Goal: Information Seeking & Learning: Find specific page/section

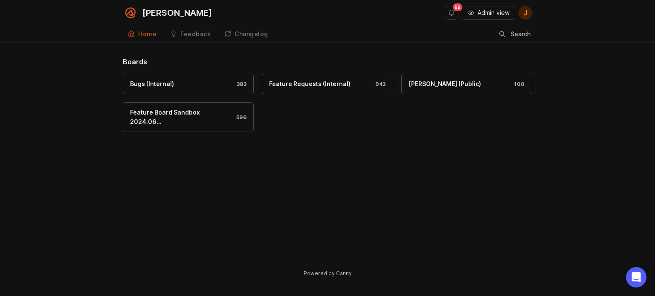
click at [192, 34] on div "Feedback" at bounding box center [195, 34] width 30 height 6
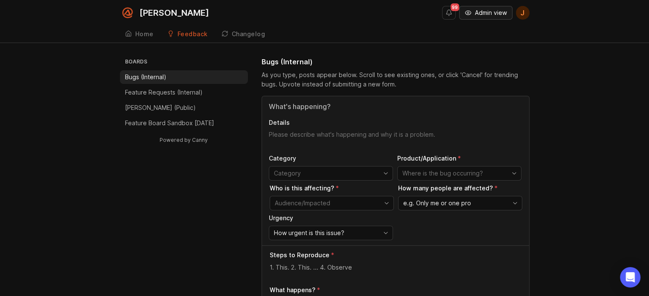
click at [491, 17] on button "Admin view" at bounding box center [485, 13] width 53 height 14
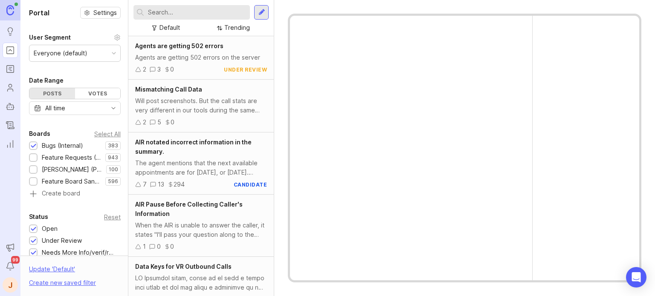
click at [9, 49] on icon "Portal" at bounding box center [10, 50] width 9 height 10
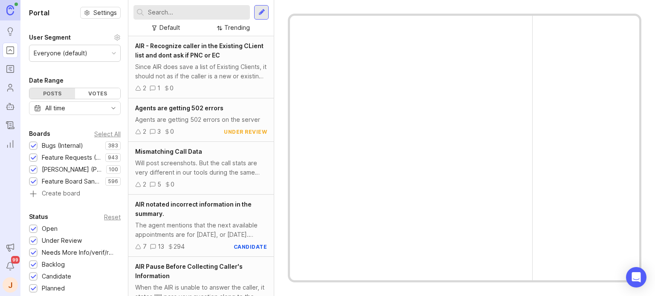
click at [204, 14] on input "text" at bounding box center [197, 12] width 99 height 9
type input "custom"
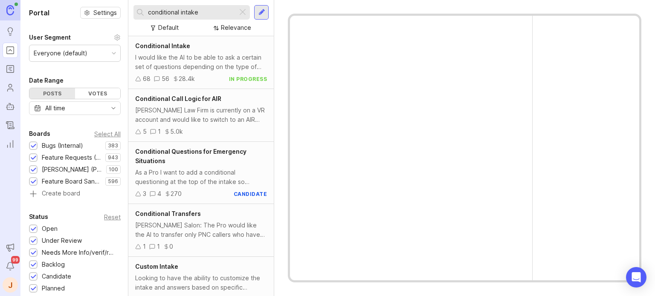
type input "conditional intake"
click at [200, 70] on div "I would like the AI to be able to ask a certain set of questions depending on t…" at bounding box center [201, 62] width 132 height 19
